Goal: Task Accomplishment & Management: Manage account settings

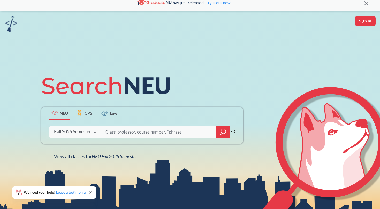
scroll to position [9, 0]
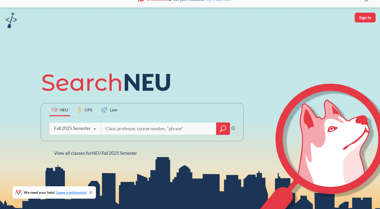
click at [164, 127] on input "search" at bounding box center [158, 128] width 107 height 11
type input "4412"
click at [222, 127] on icon "magnifying glass" at bounding box center [223, 128] width 6 height 7
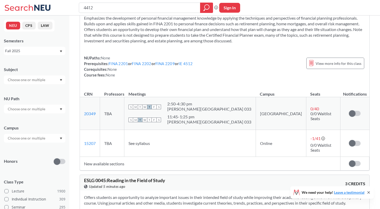
scroll to position [196, 0]
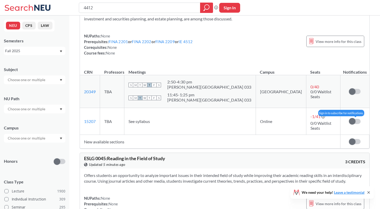
click at [354, 119] on span at bounding box center [352, 121] width 6 height 6
click at [349, 119] on input "checkbox" at bounding box center [349, 119] width 0 height 0
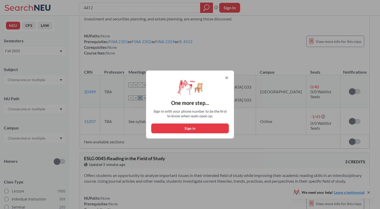
click at [205, 130] on button "Sign in" at bounding box center [190, 128] width 78 height 10
select select "US"
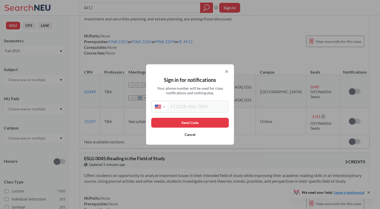
click at [186, 107] on input "tel" at bounding box center [197, 107] width 60 height 10
type input "(267) 347-2724"
click at [200, 124] on button "Send Code" at bounding box center [190, 123] width 78 height 10
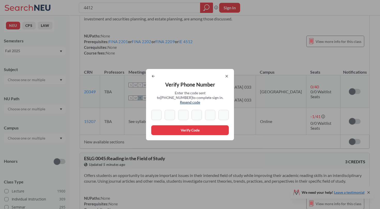
type input "1"
type input "8"
type input "5"
type input "9"
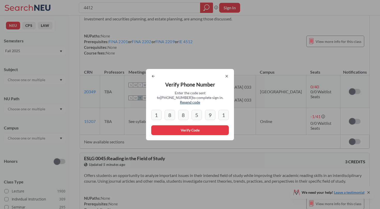
type input "1"
click at [174, 126] on button "Verify Code" at bounding box center [190, 130] width 78 height 10
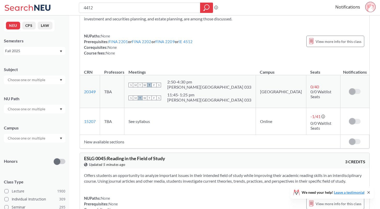
click at [347, 119] on div "Notification limit reached - unsubscribe to add more." at bounding box center [354, 121] width 20 height 5
click at [351, 119] on span at bounding box center [352, 121] width 6 height 6
click at [353, 118] on span at bounding box center [352, 121] width 6 height 6
click at [350, 6] on link "Notifications" at bounding box center [347, 7] width 25 height 6
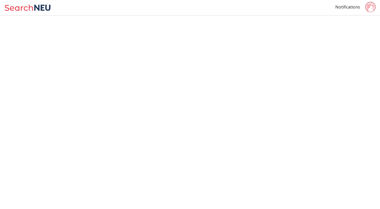
click at [342, 3] on div "Notifications" at bounding box center [357, 8] width 45 height 12
click at [344, 11] on div "Notifications" at bounding box center [357, 8] width 45 height 12
click at [342, 8] on link "Notifications" at bounding box center [347, 7] width 25 height 6
click at [371, 4] on circle at bounding box center [370, 7] width 10 height 10
click at [352, 6] on link "Notifications" at bounding box center [347, 7] width 25 height 6
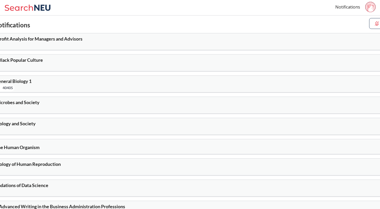
click at [363, 42] on div "ACCT 2301 : Profit Analysis for Managers and Advisors 61595" at bounding box center [190, 41] width 444 height 17
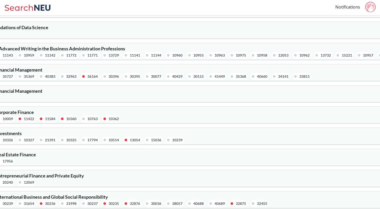
scroll to position [150, 0]
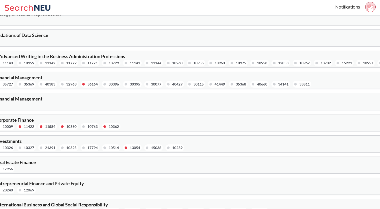
click at [243, 60] on div "10975" at bounding box center [241, 63] width 10 height 6
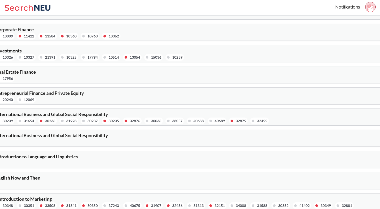
scroll to position [350, 0]
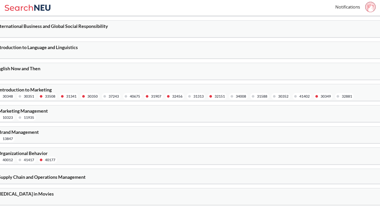
click at [54, 192] on span "SLPA 1555 : Communication Disorders in Movies" at bounding box center [13, 194] width 82 height 6
click at [89, 197] on div "38797" at bounding box center [81, 200] width 218 height 7
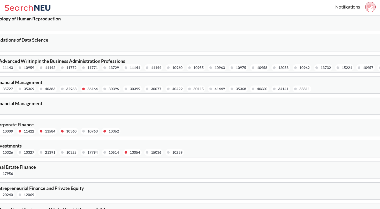
scroll to position [0, 0]
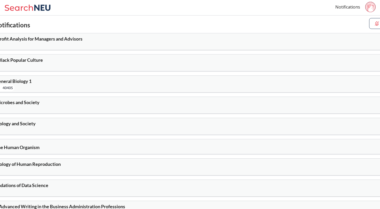
click at [375, 21] on img at bounding box center [377, 24] width 6 height 6
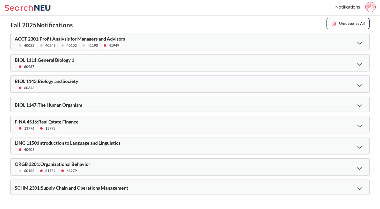
click at [353, 28] on button "Unsubscribe All" at bounding box center [347, 23] width 43 height 11
click at [350, 25] on button "Unsubscribe All" at bounding box center [347, 23] width 43 height 11
click at [333, 22] on img at bounding box center [334, 24] width 6 height 6
click at [358, 35] on div "ACCT 2301 : Profit Analysis for Managers and Advisors 40022 40246 40102 41190 4…" at bounding box center [190, 41] width 359 height 17
click at [359, 42] on icon at bounding box center [359, 43] width 5 height 3
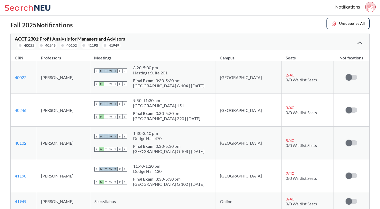
click at [359, 42] on icon at bounding box center [359, 43] width 5 height 3
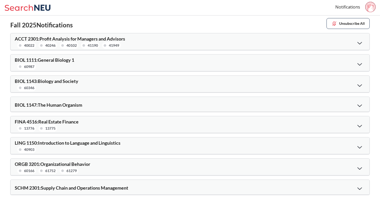
click at [359, 42] on icon at bounding box center [359, 43] width 5 height 3
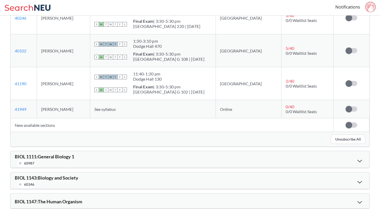
scroll to position [179, 0]
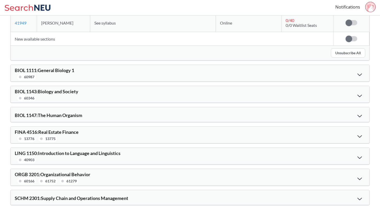
click at [173, 202] on div "SCHM 2301 : Supply Chain and Operations Management" at bounding box center [190, 197] width 359 height 15
click at [175, 194] on div "SCHM 2301 : Supply Chain and Operations Management" at bounding box center [190, 197] width 359 height 15
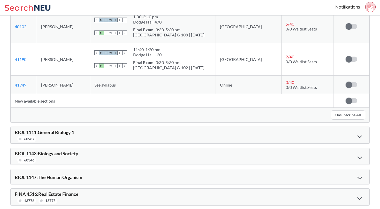
scroll to position [0, 0]
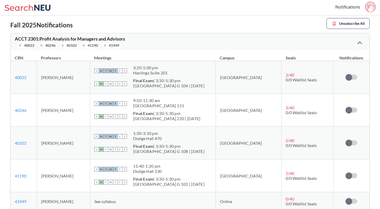
click at [33, 3] on icon at bounding box center [28, 8] width 48 height 10
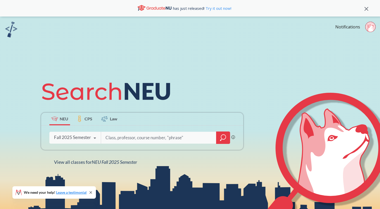
click at [175, 139] on input "search" at bounding box center [158, 137] width 107 height 11
type input "4412"
click at [221, 135] on icon "magnifying glass" at bounding box center [223, 137] width 6 height 7
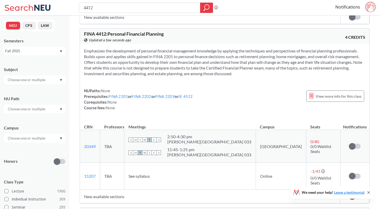
scroll to position [195, 0]
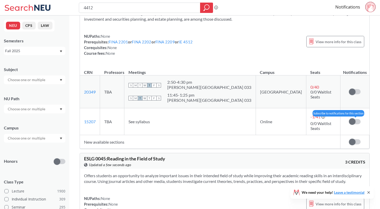
click at [355, 120] on label at bounding box center [355, 121] width 12 height 5
click at [349, 119] on input "checkbox" at bounding box center [349, 119] width 0 height 0
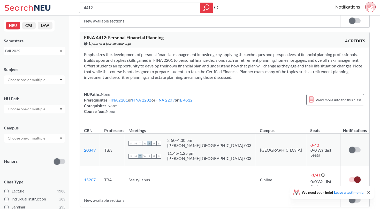
scroll to position [130, 0]
